Goal: Task Accomplishment & Management: Manage account settings

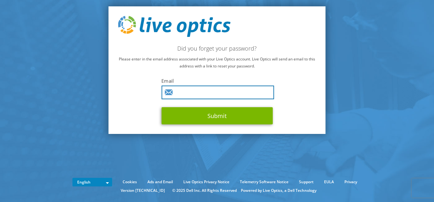
click at [198, 97] on input "text" at bounding box center [217, 93] width 113 height 14
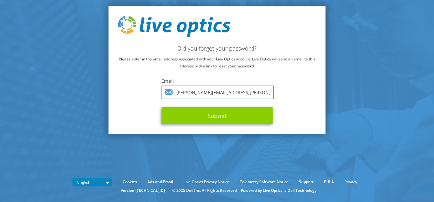
type input "[PERSON_NAME][EMAIL_ADDRESS][PERSON_NAME][DOMAIN_NAME]"
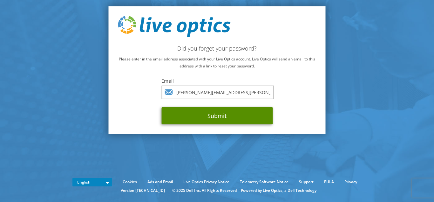
click at [206, 114] on button "Submit" at bounding box center [216, 115] width 111 height 17
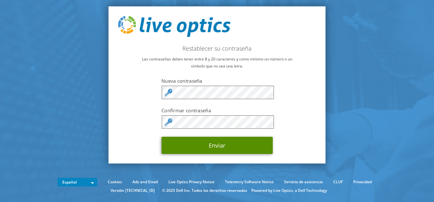
click at [205, 148] on button "Enviar" at bounding box center [216, 145] width 111 height 17
